Goal: Information Seeking & Learning: Learn about a topic

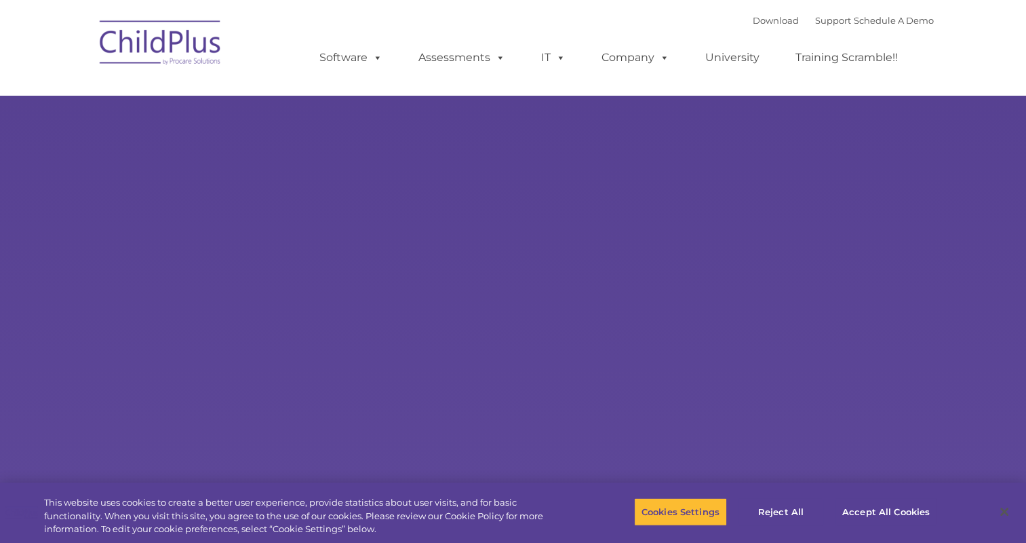
select select "MEDIUM"
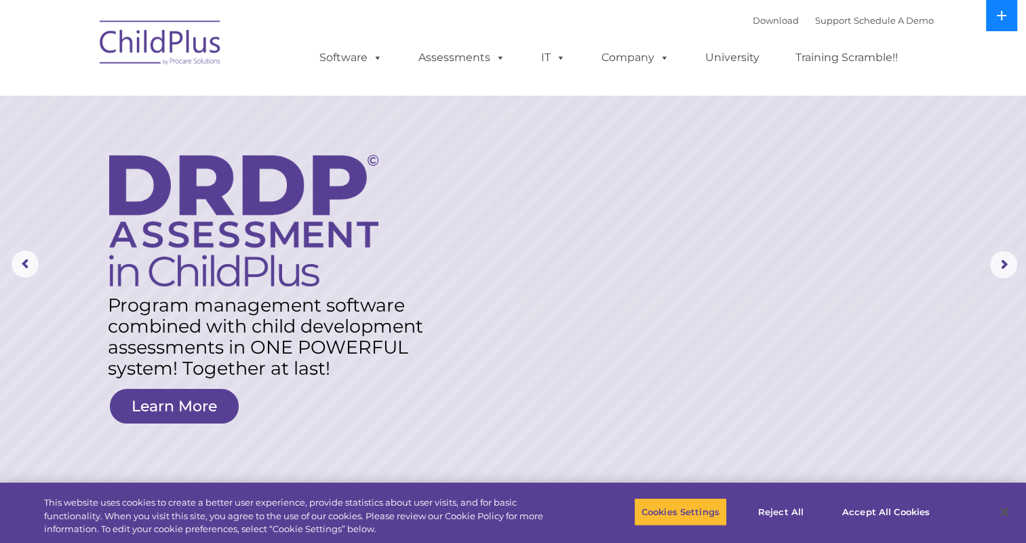
click at [997, 18] on icon at bounding box center [1002, 15] width 11 height 11
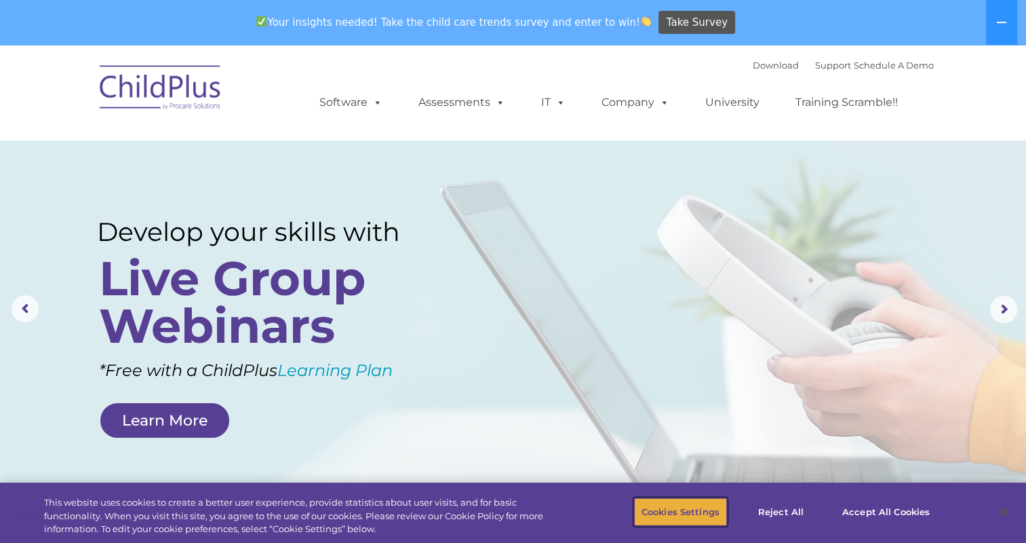
drag, startPoint x: 687, startPoint y: 505, endPoint x: 746, endPoint y: 415, distance: 107.6
click at [861, 507] on button "Accept All Cookies" at bounding box center [886, 511] width 102 height 28
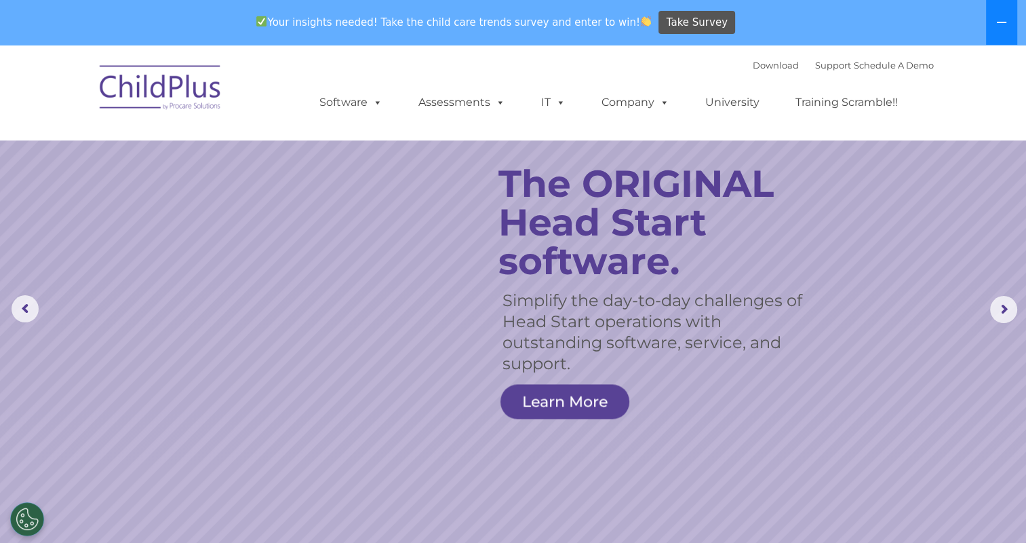
click at [1002, 22] on icon at bounding box center [1001, 22] width 9 height 1
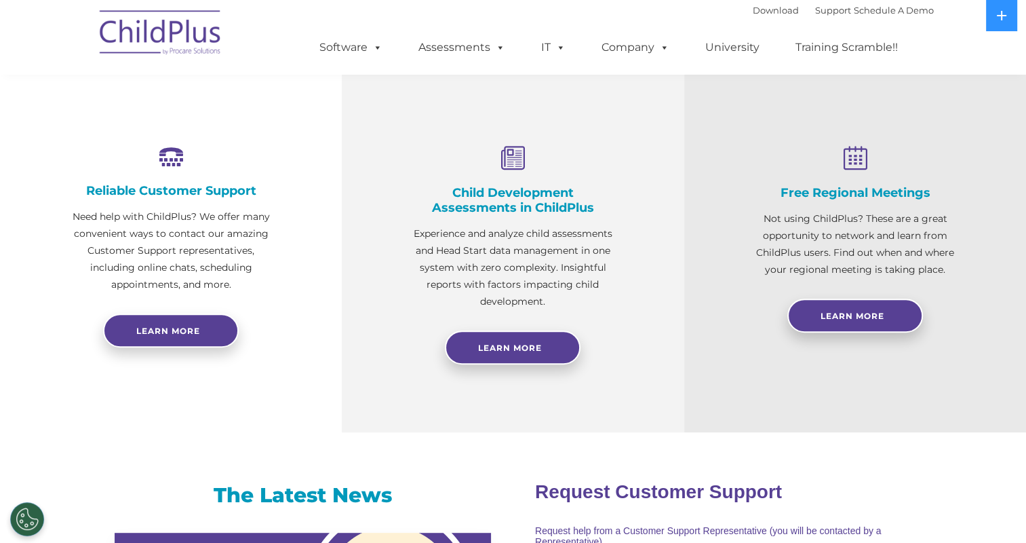
scroll to position [445, 0]
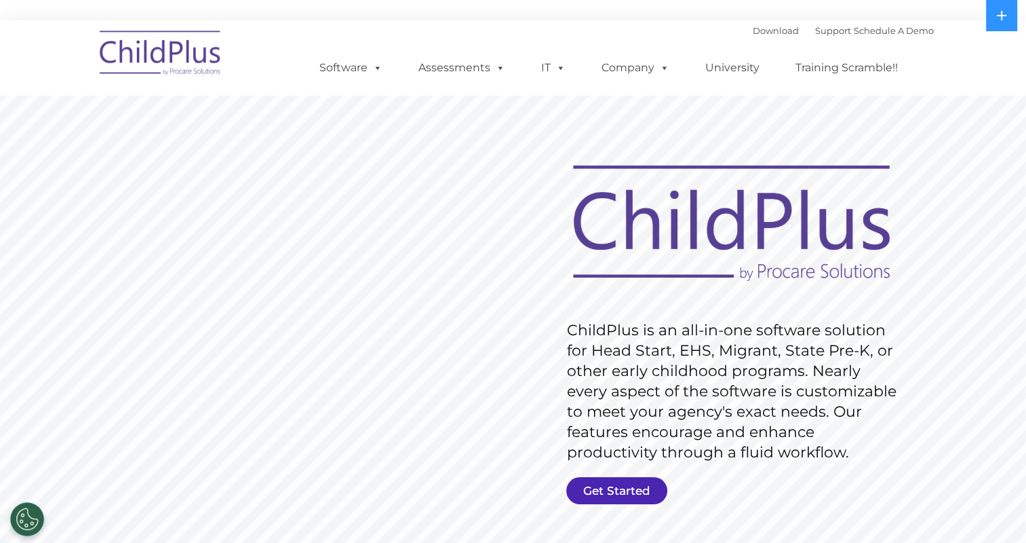
click at [641, 492] on link "Get Started" at bounding box center [616, 490] width 101 height 27
click at [174, 38] on img at bounding box center [161, 55] width 136 height 68
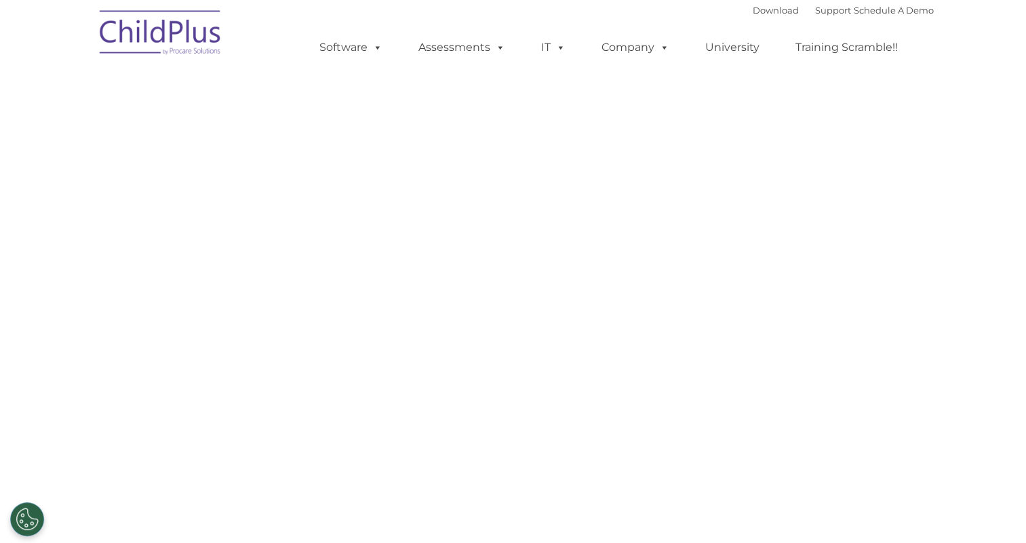
select select "MEDIUM"
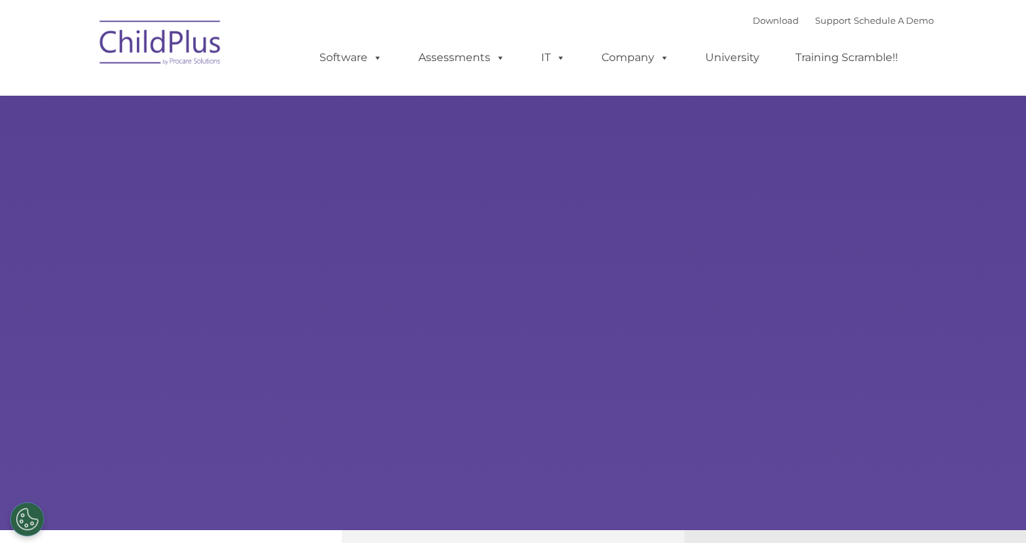
select select "MEDIUM"
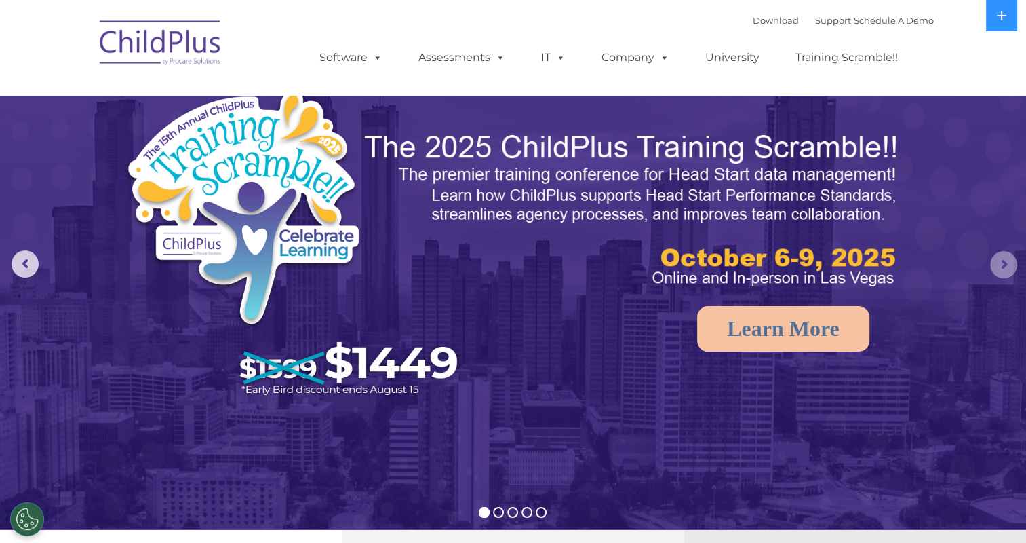
click at [1008, 267] on rs-arrow at bounding box center [1003, 264] width 27 height 27
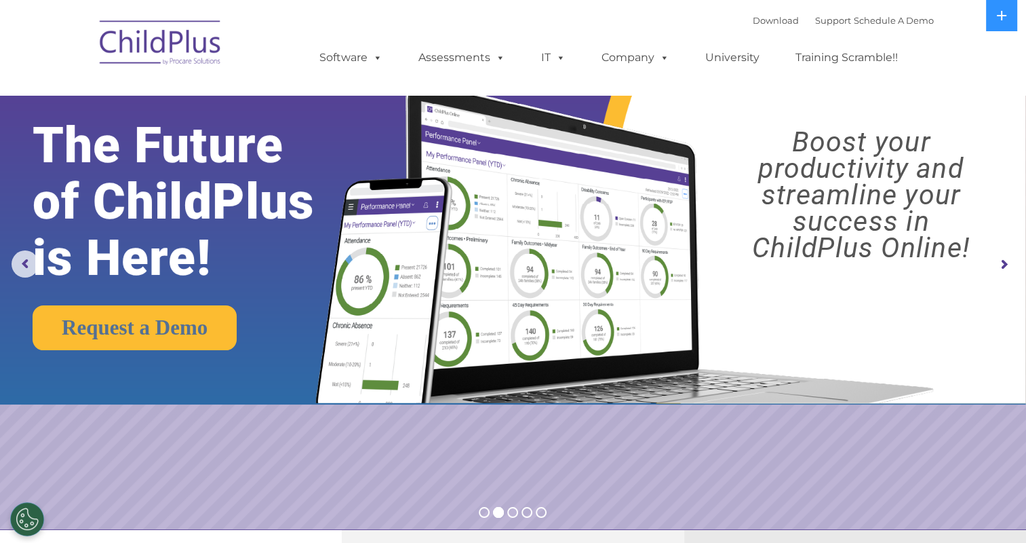
click at [1011, 269] on rs-arrow at bounding box center [1003, 264] width 27 height 27
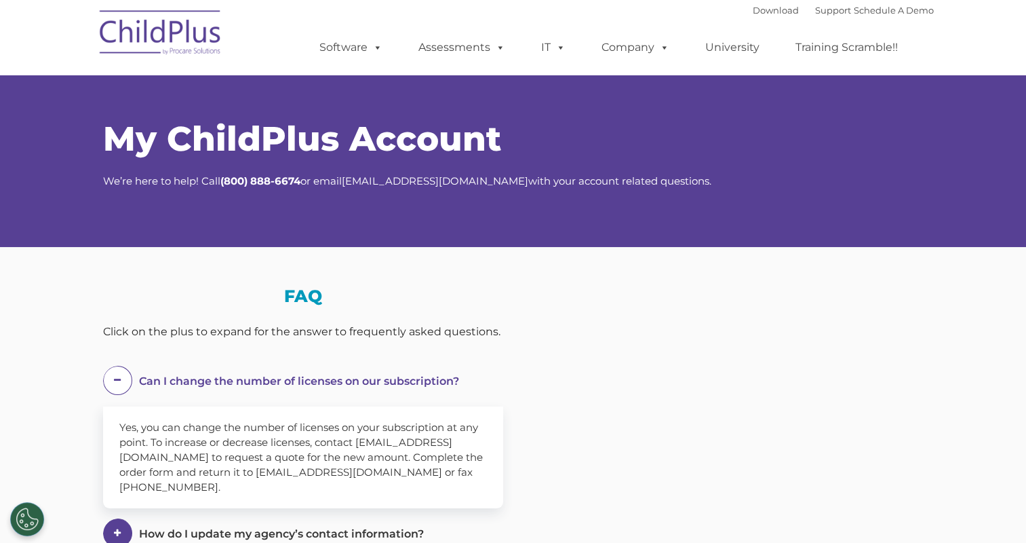
select select "MEDIUM"
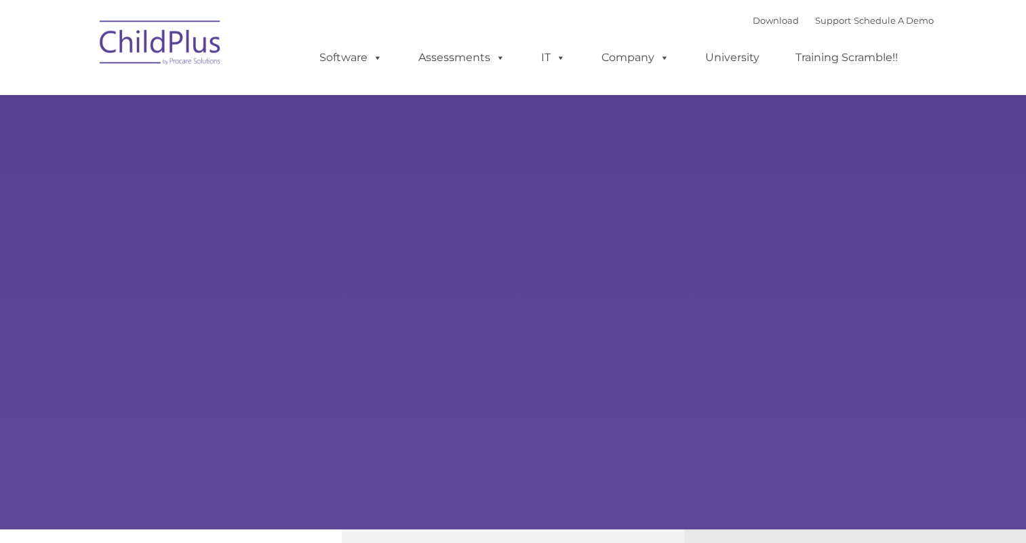
type input ""
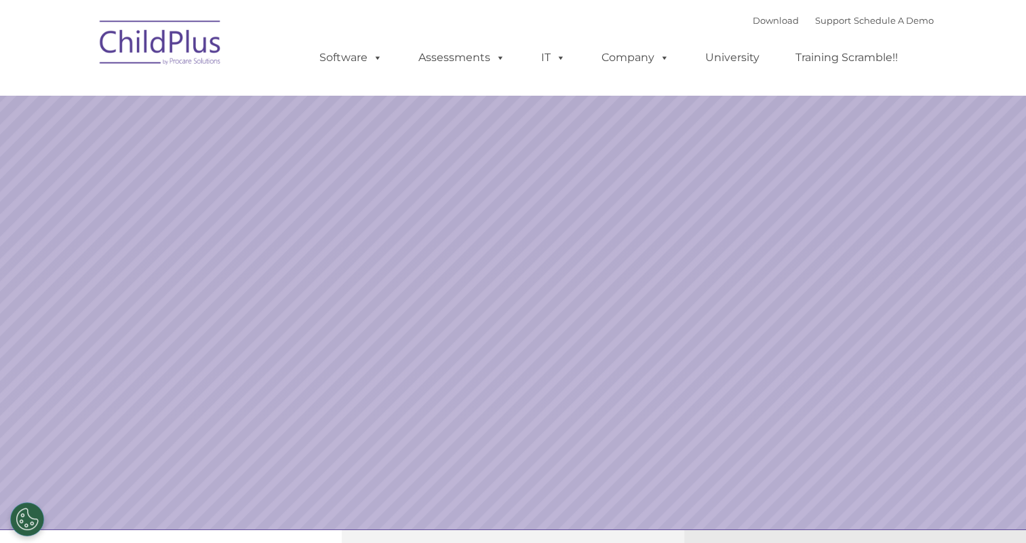
select select "MEDIUM"
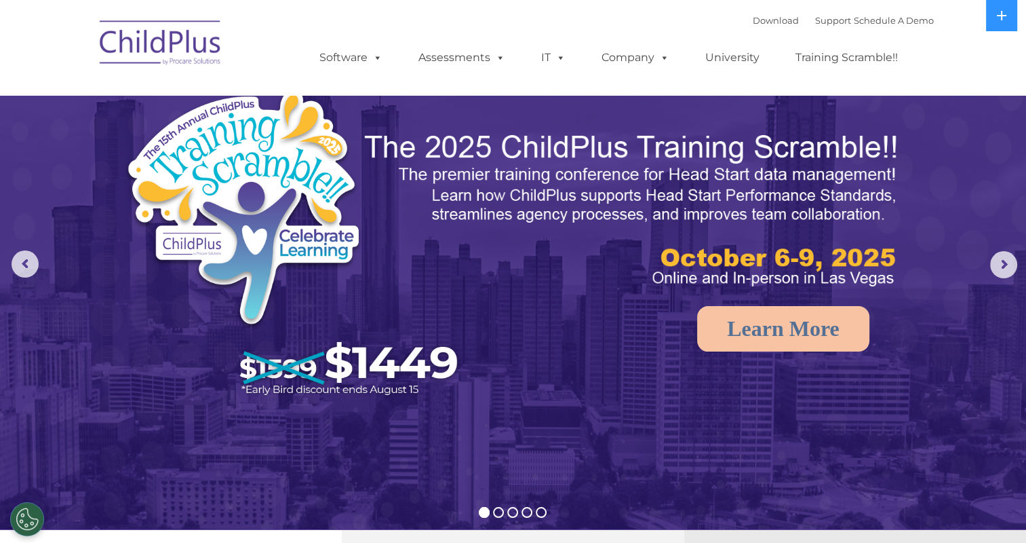
click at [159, 41] on img at bounding box center [161, 45] width 136 height 68
select select "MEDIUM"
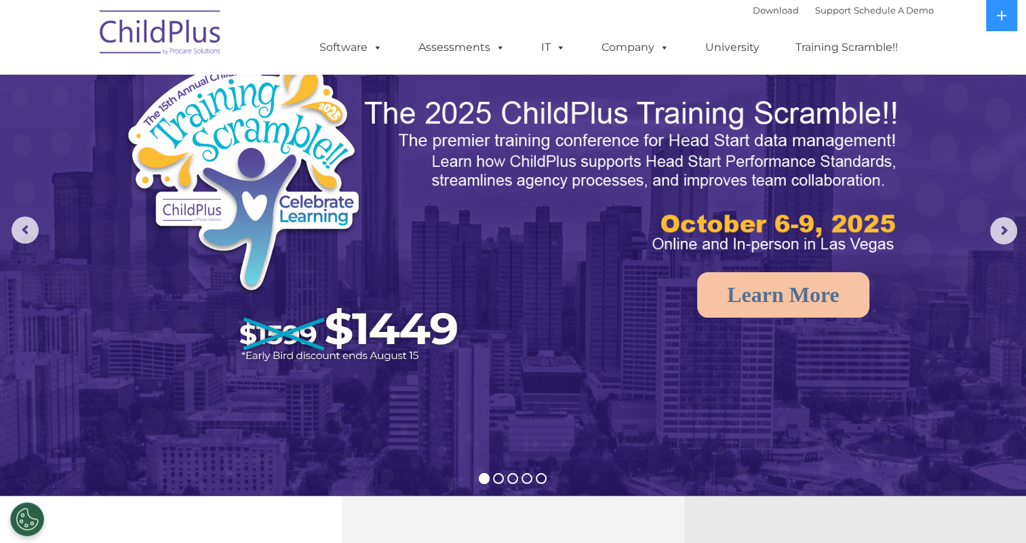
scroll to position [33, 0]
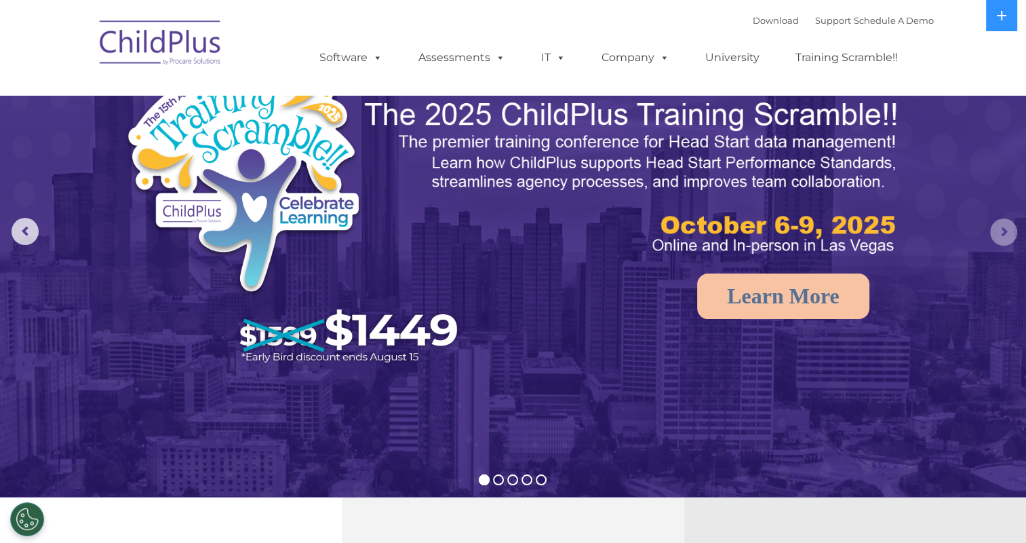
click at [1007, 233] on rs-arrow at bounding box center [1003, 231] width 27 height 27
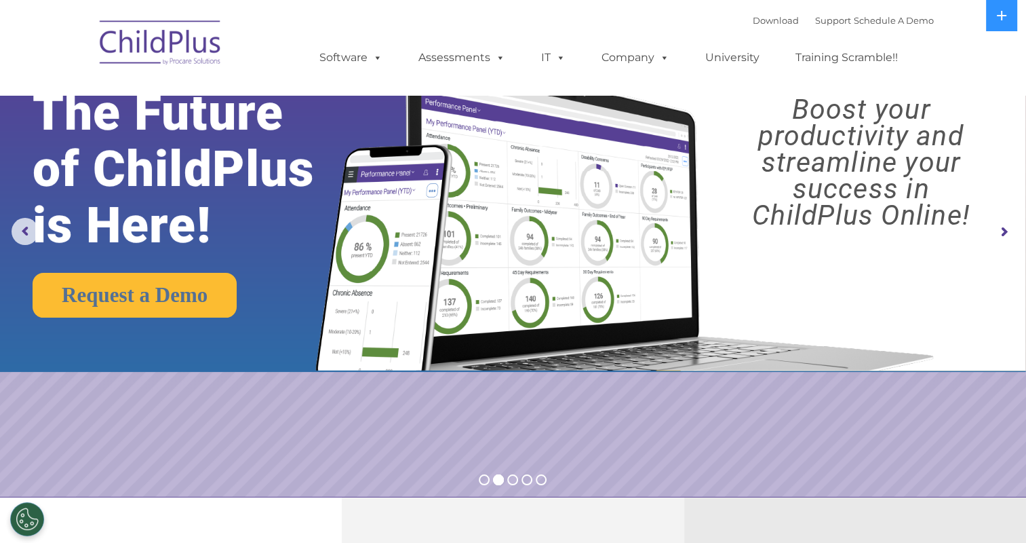
click at [1007, 233] on rs-arrow at bounding box center [1003, 231] width 27 height 27
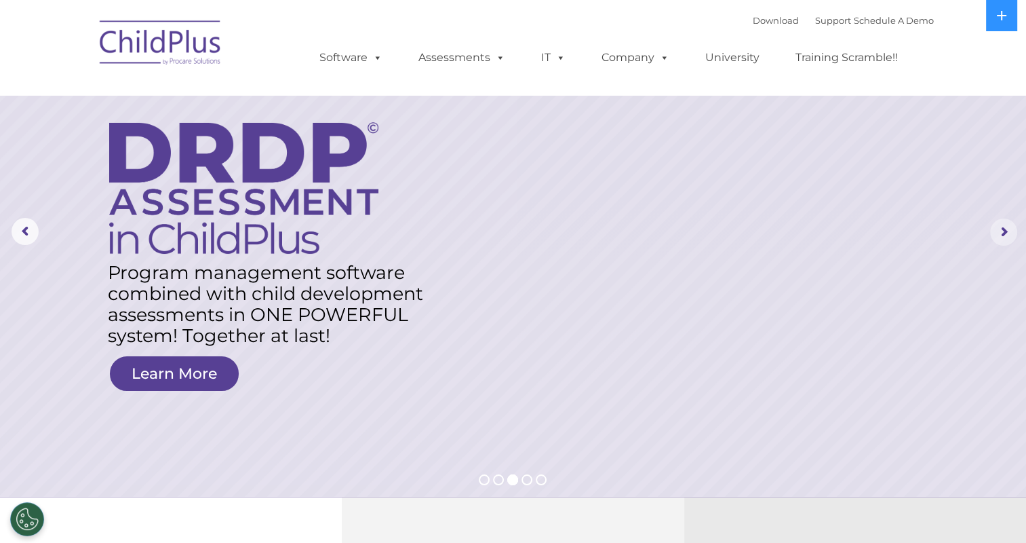
click at [1007, 233] on rs-arrow at bounding box center [1003, 231] width 27 height 27
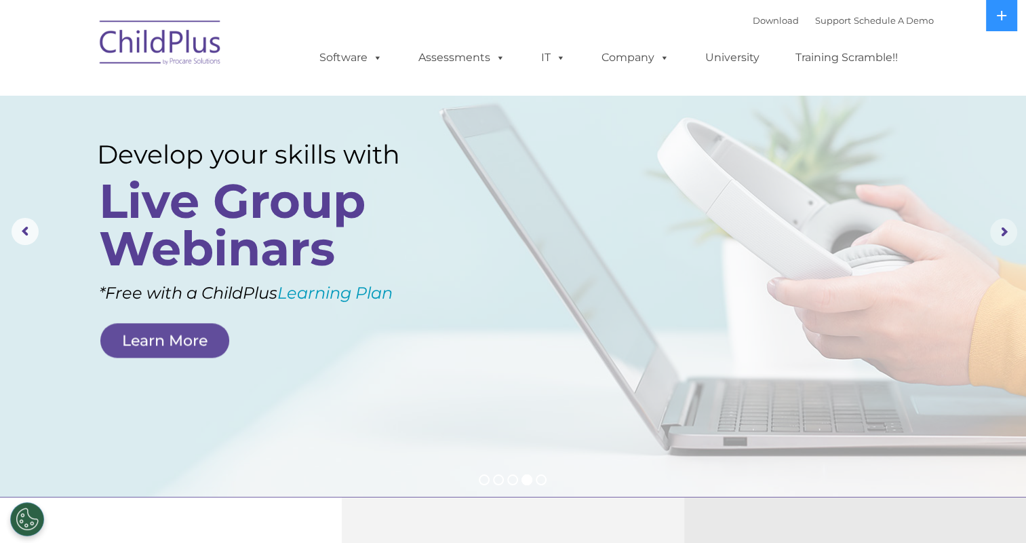
click at [1007, 233] on rs-arrow at bounding box center [1003, 231] width 27 height 27
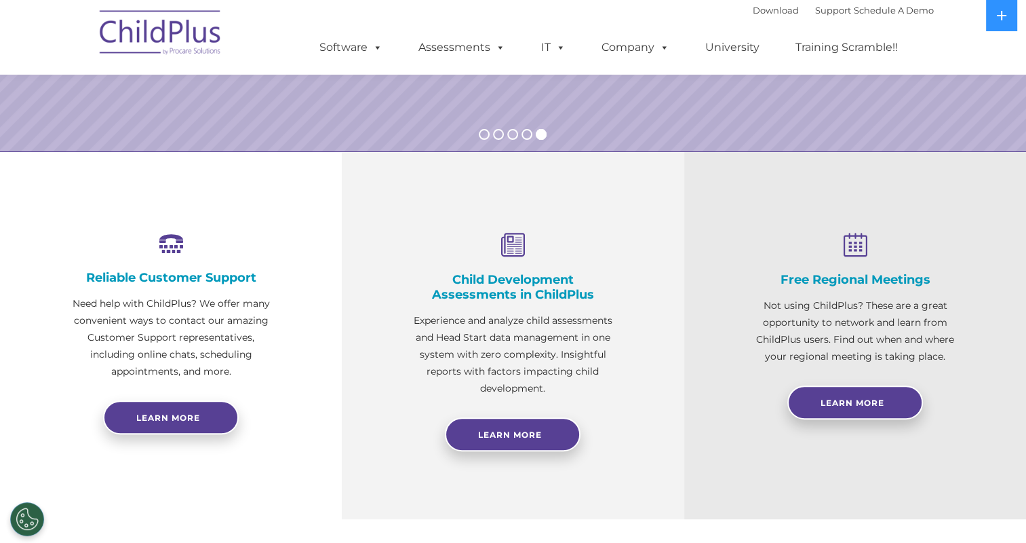
scroll to position [396, 0]
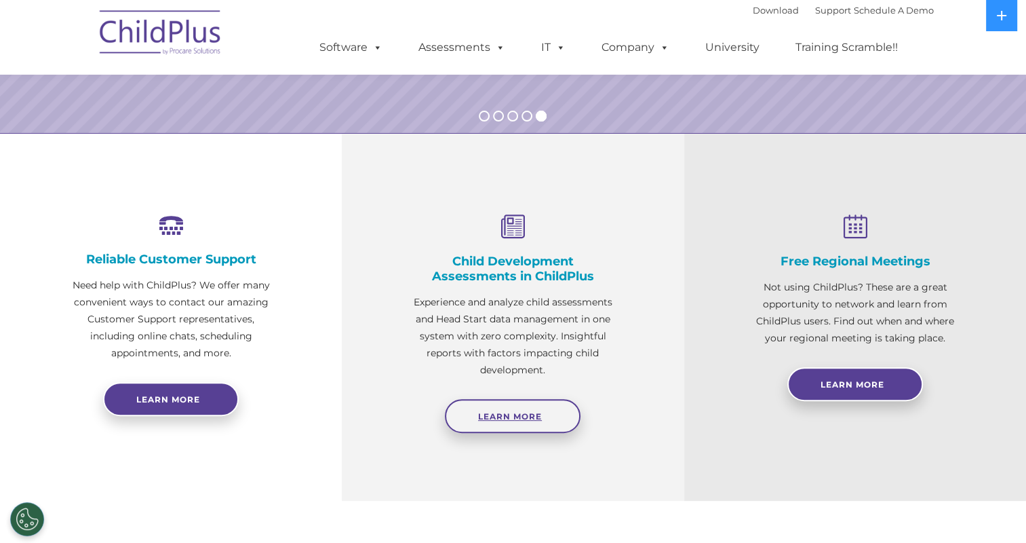
click at [522, 421] on link "Learn More" at bounding box center [513, 416] width 136 height 34
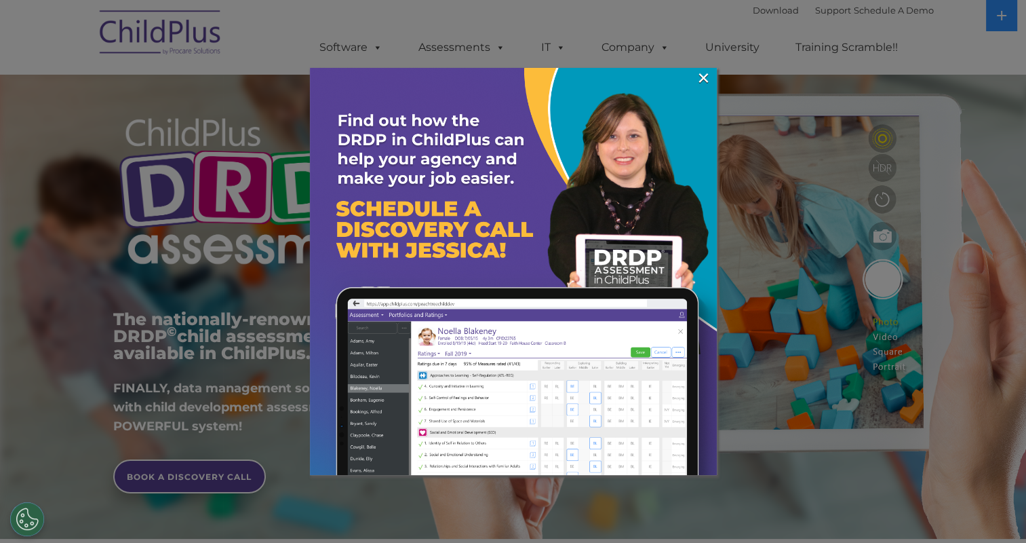
scroll to position [43, 0]
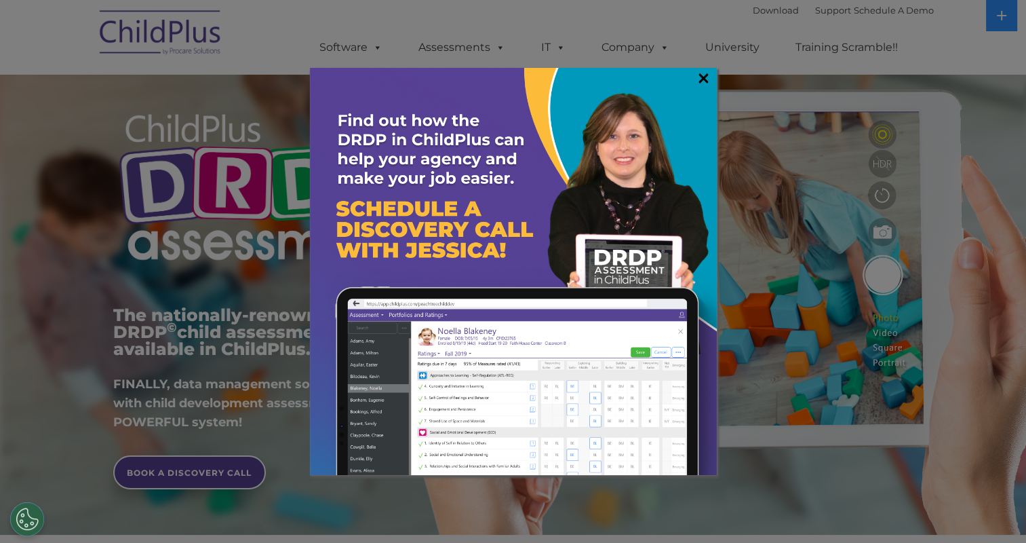
click at [701, 79] on link "×" at bounding box center [704, 78] width 16 height 14
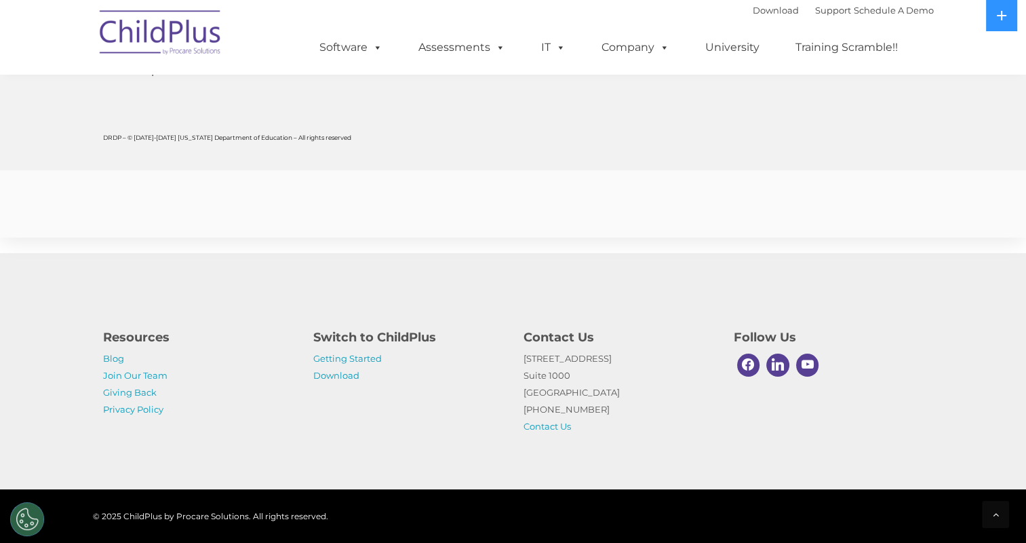
scroll to position [5311, 0]
click at [358, 361] on link "Getting Started" at bounding box center [347, 358] width 69 height 11
